Goal: Task Accomplishment & Management: Use online tool/utility

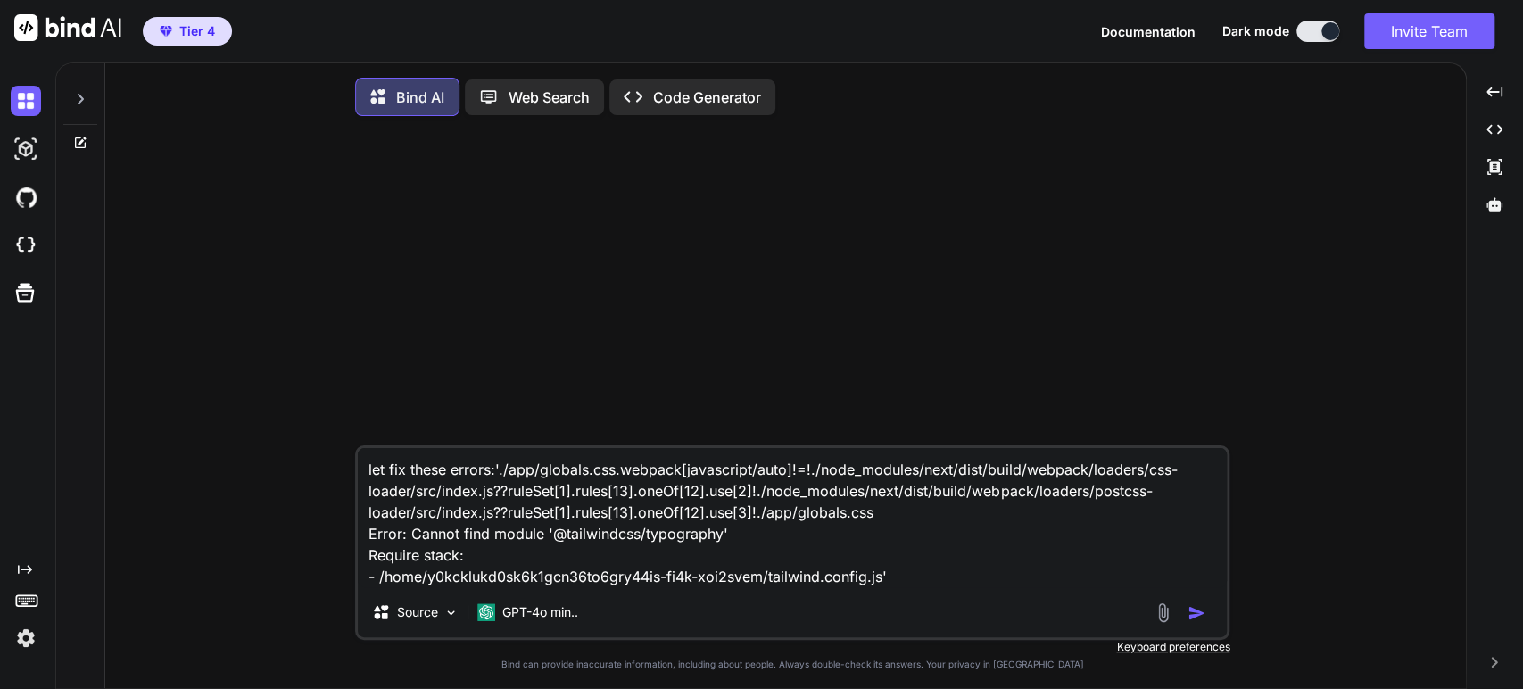
type textarea "x"
click at [29, 251] on img at bounding box center [26, 245] width 30 height 30
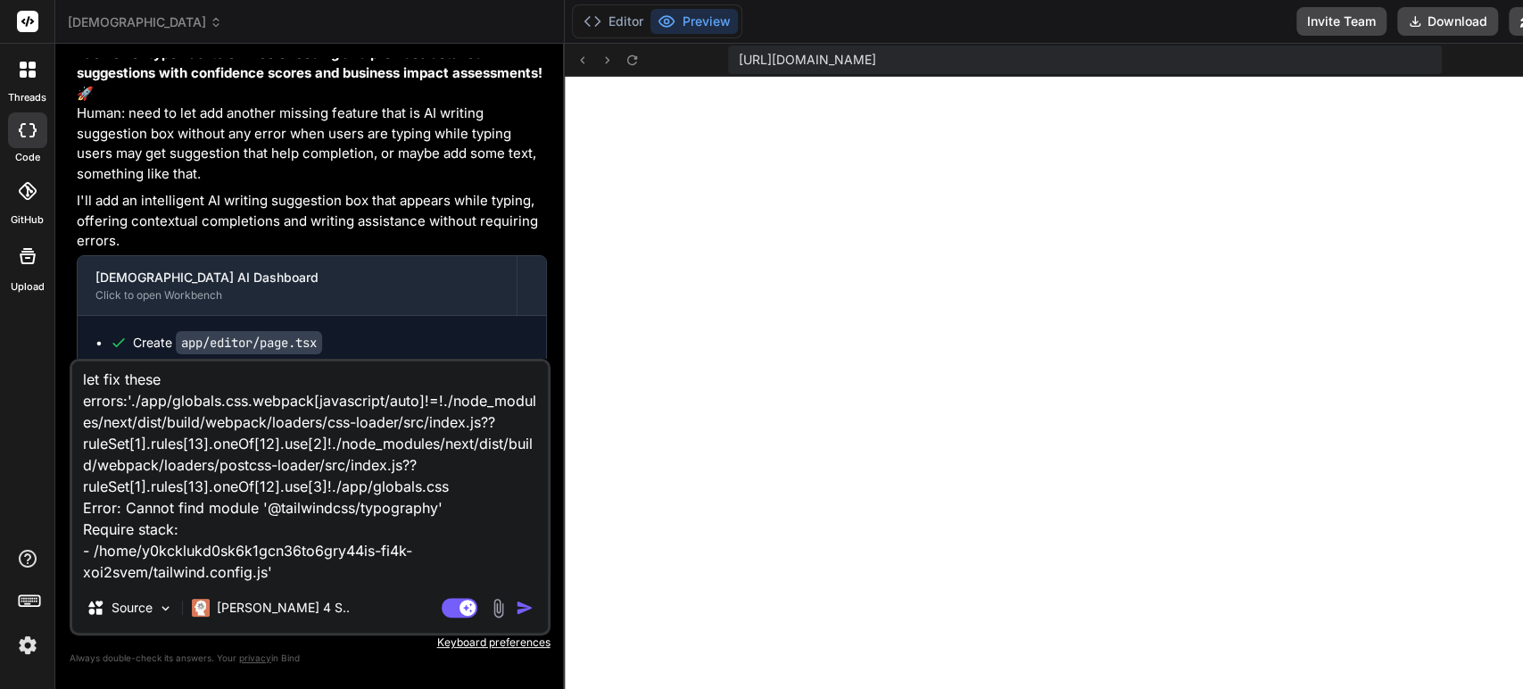
scroll to position [24, 0]
click at [393, 499] on textarea "let fix these errors:'./app/globals.css.webpack[javascript/auto]!=!./node_modul…" at bounding box center [309, 471] width 475 height 221
drag, startPoint x: 307, startPoint y: 580, endPoint x: 343, endPoint y: 583, distance: 36.8
click at [307, 580] on textarea "let fix these errors:'./app/globals.css.webpack[javascript/auto]!=!./node_modul…" at bounding box center [309, 471] width 475 height 221
click at [136, 20] on span "khmerscribe_ai" at bounding box center [145, 22] width 154 height 18
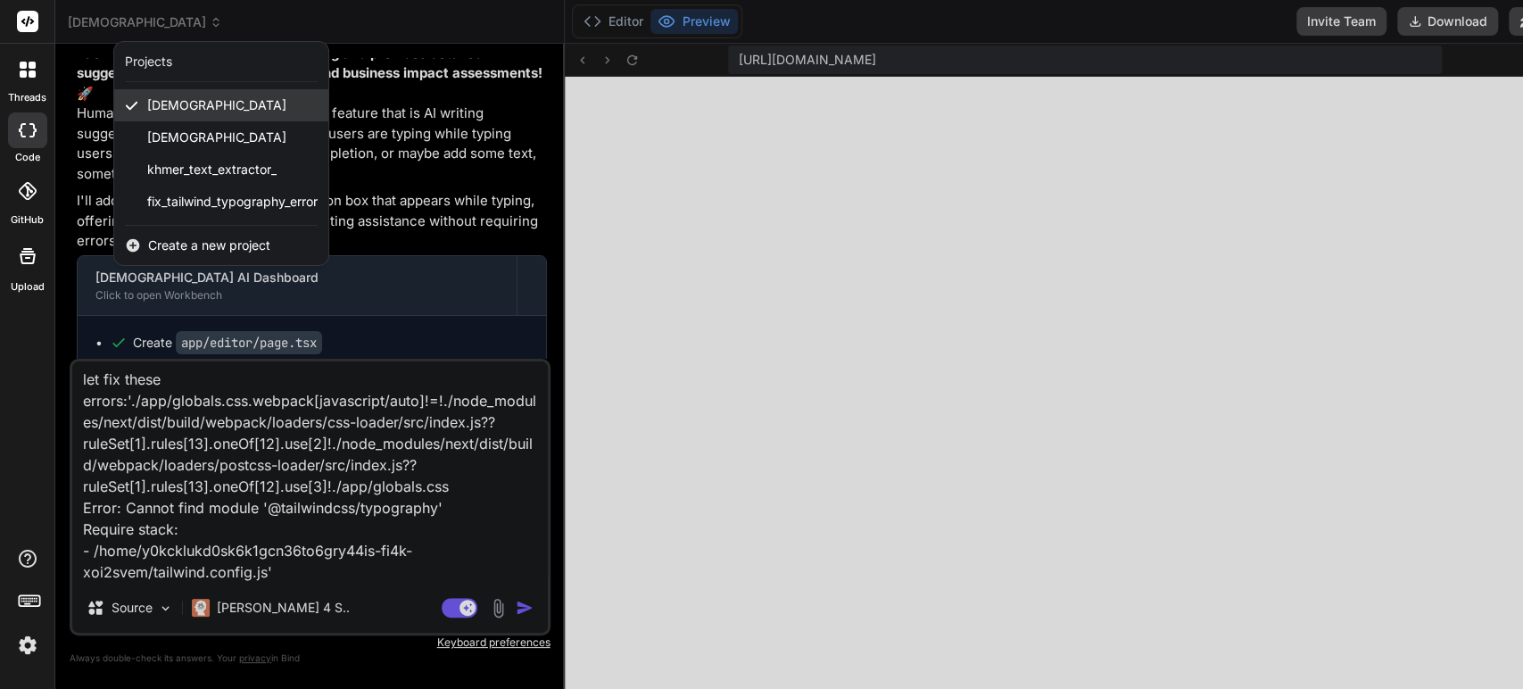
click at [161, 106] on span "khmerscribe_ai" at bounding box center [216, 105] width 139 height 18
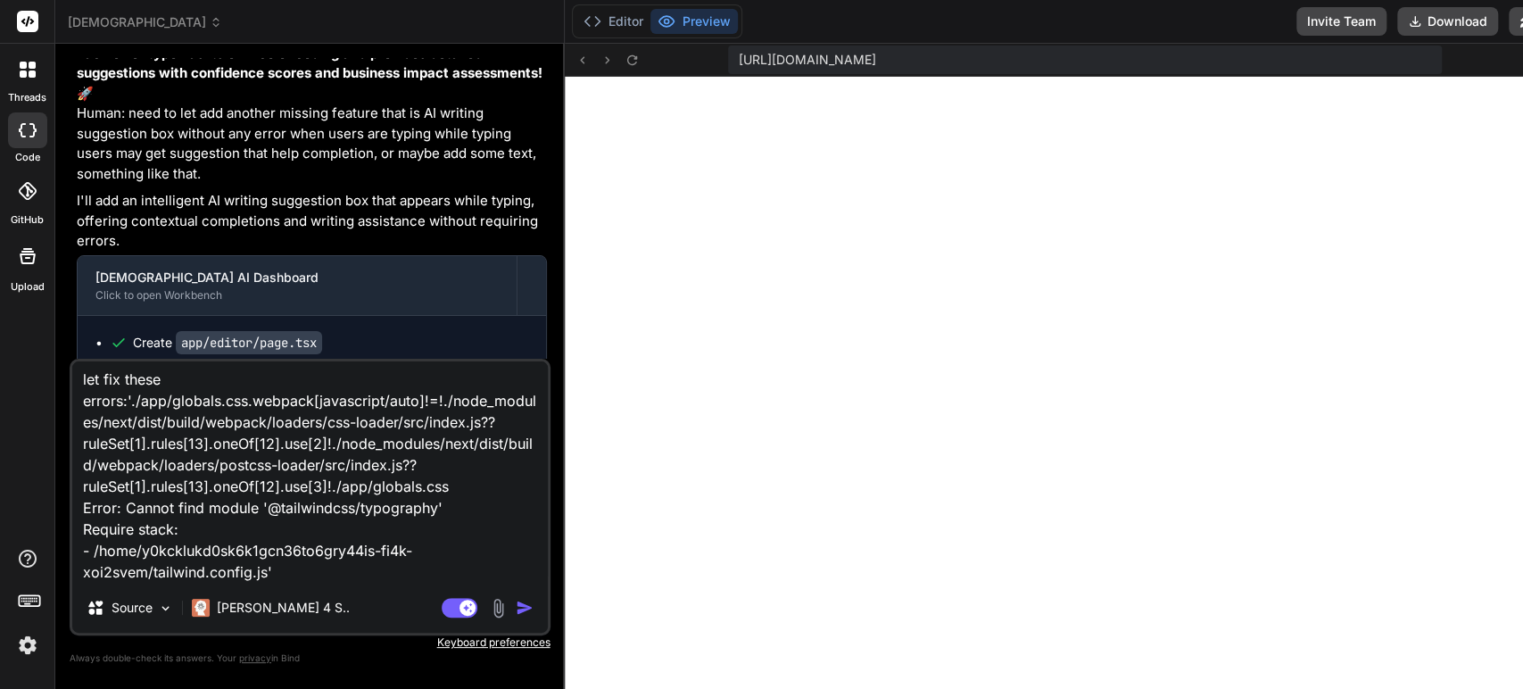
click at [516, 611] on img "button" at bounding box center [525, 608] width 18 height 18
type textarea "x"
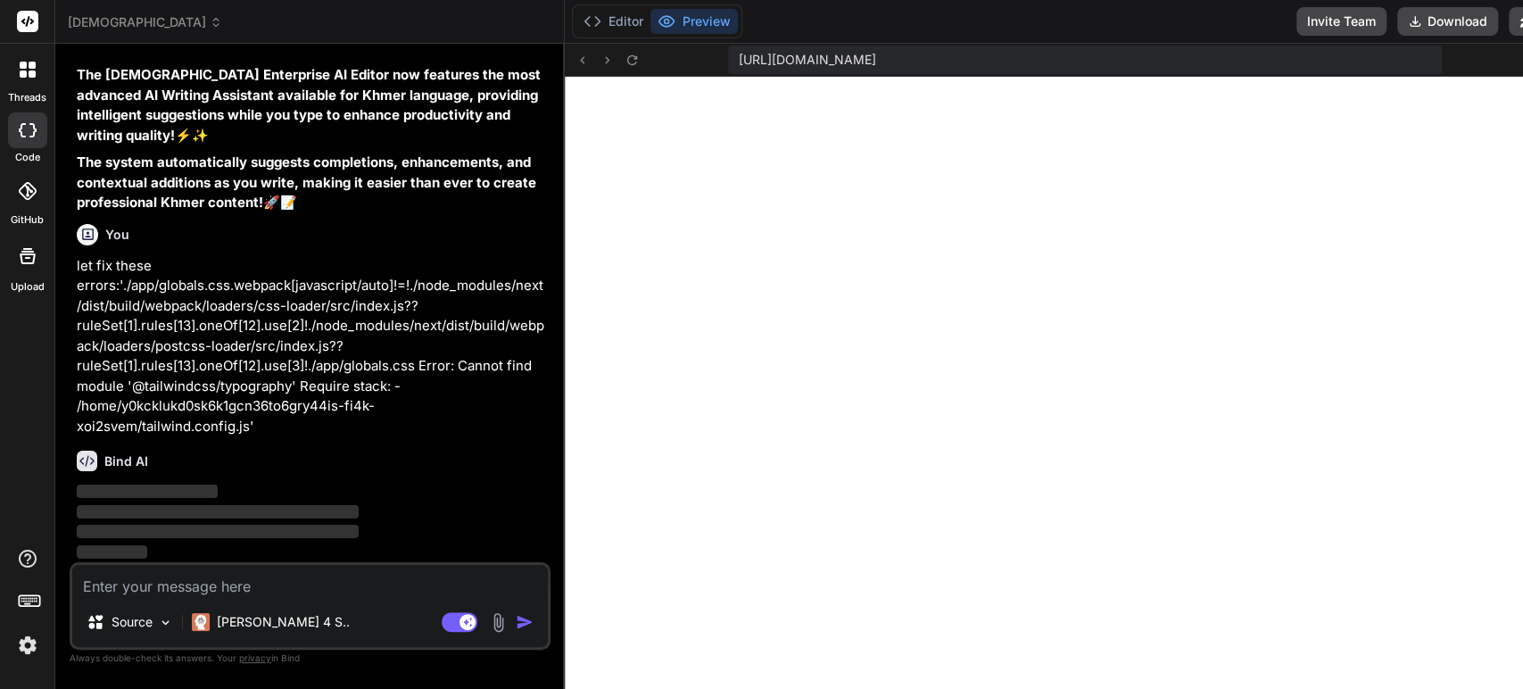
scroll to position [25744, 0]
type textarea "x"
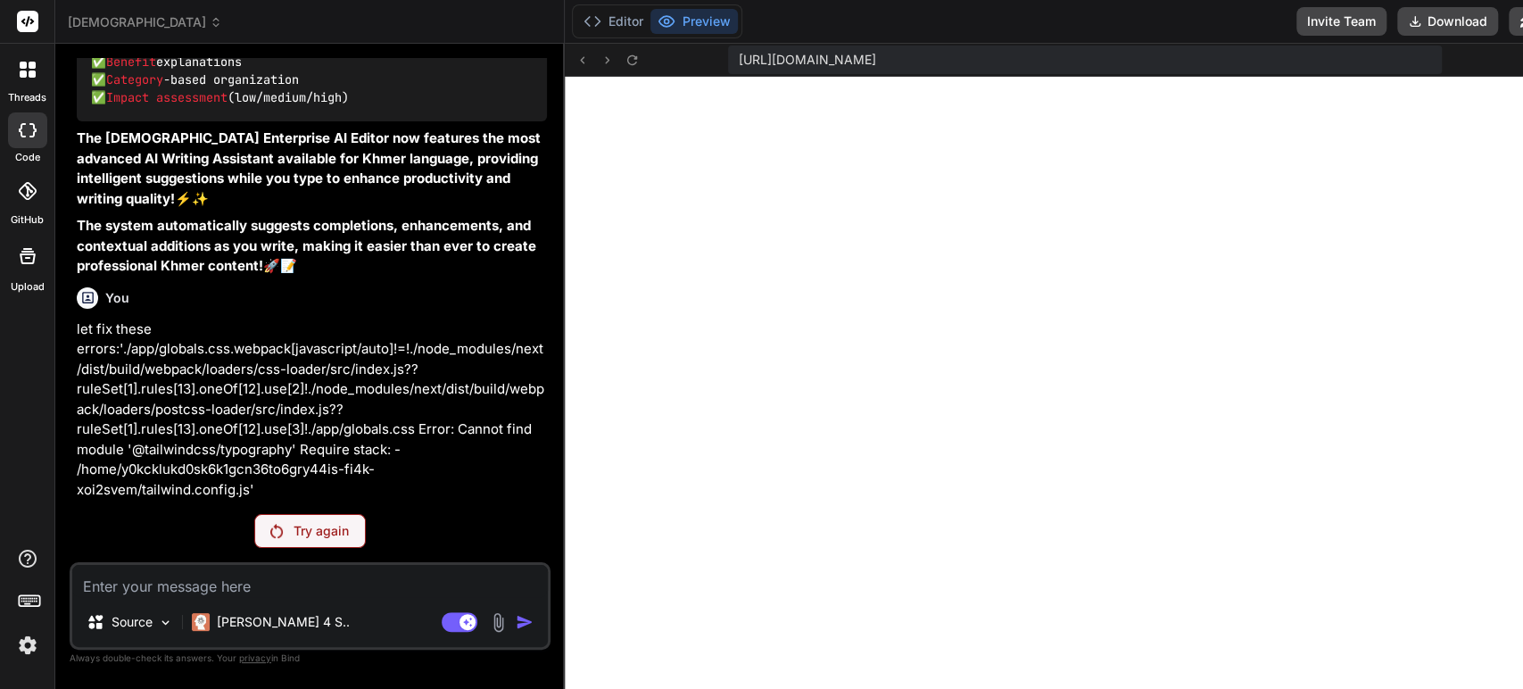
scroll to position [25680, 0]
